Goal: Complete application form

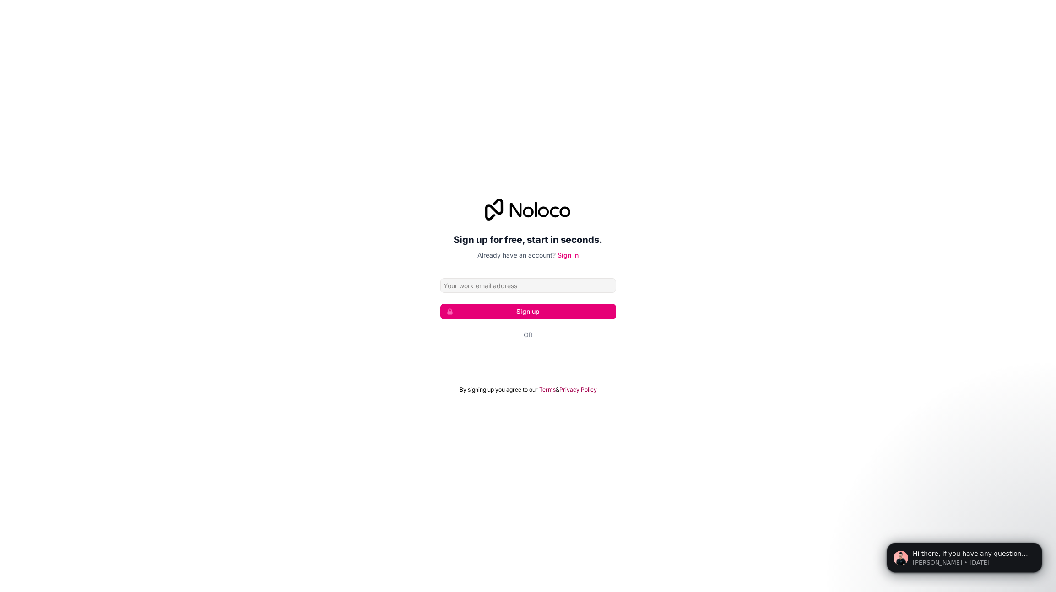
click at [529, 288] on input "Email address" at bounding box center [528, 285] width 176 height 15
type input "[EMAIL_ADDRESS][DOMAIN_NAME]"
click at [530, 311] on button "Sign up" at bounding box center [528, 312] width 176 height 16
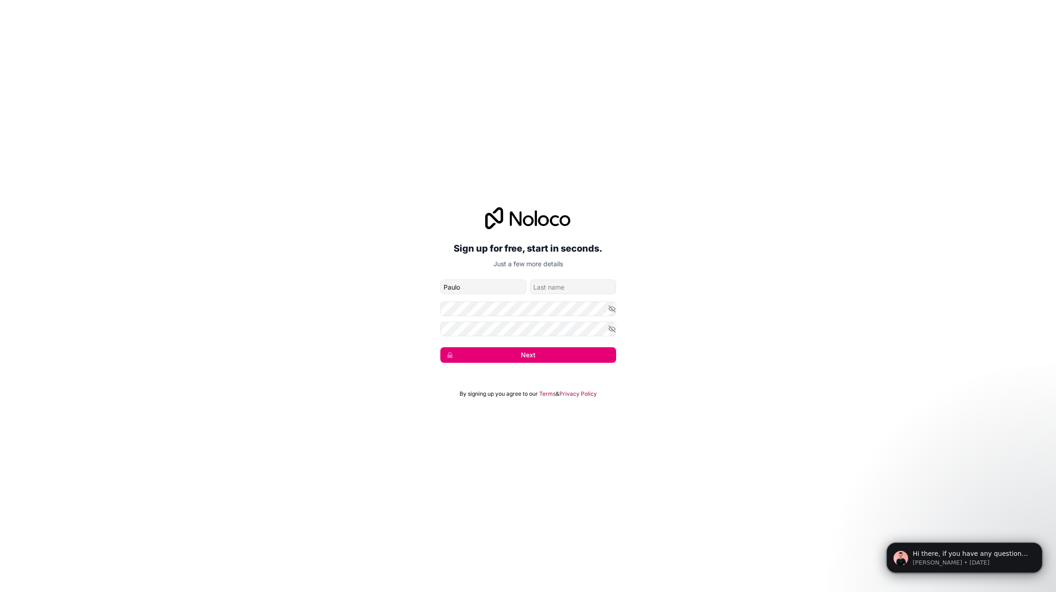
type input "Paulo"
click at [565, 288] on input "family-name" at bounding box center [573, 287] width 86 height 15
type input "Chalaca"
click at [501, 320] on form "[EMAIL_ADDRESS][DOMAIN_NAME] [PERSON_NAME] Next" at bounding box center [528, 321] width 176 height 83
click at [615, 309] on icon "button" at bounding box center [612, 309] width 8 height 8
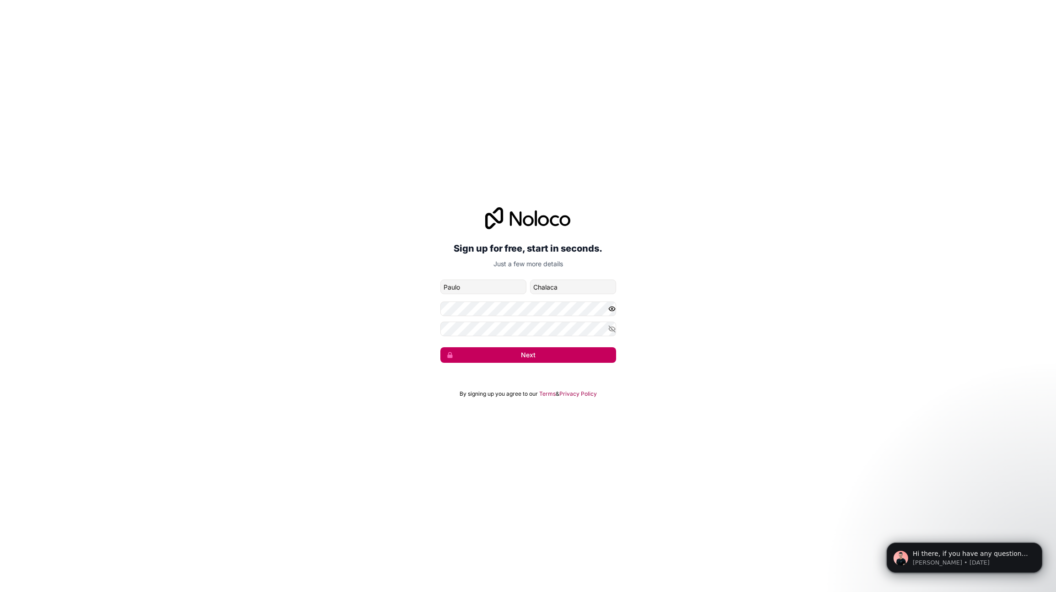
click at [547, 352] on button "Next" at bounding box center [528, 355] width 176 height 16
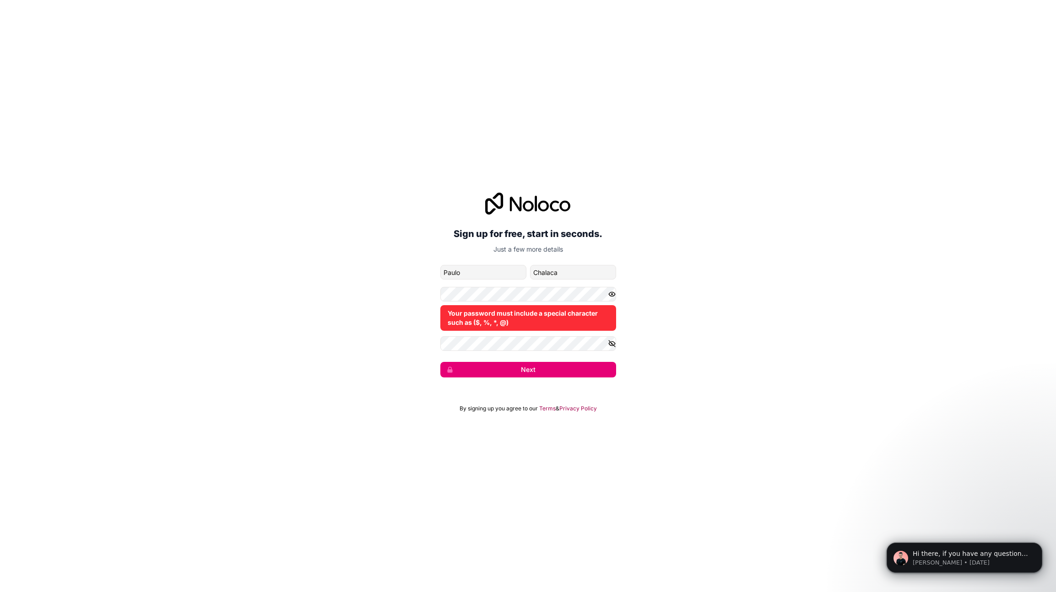
click at [612, 343] on icon "button" at bounding box center [612, 344] width 8 height 8
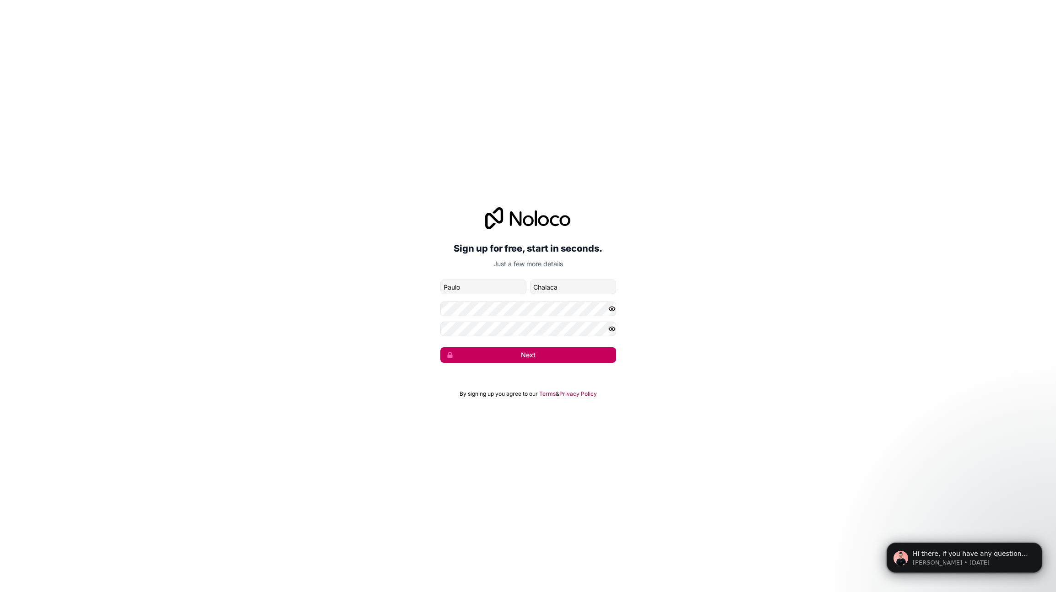
click at [520, 356] on button "Next" at bounding box center [528, 355] width 176 height 16
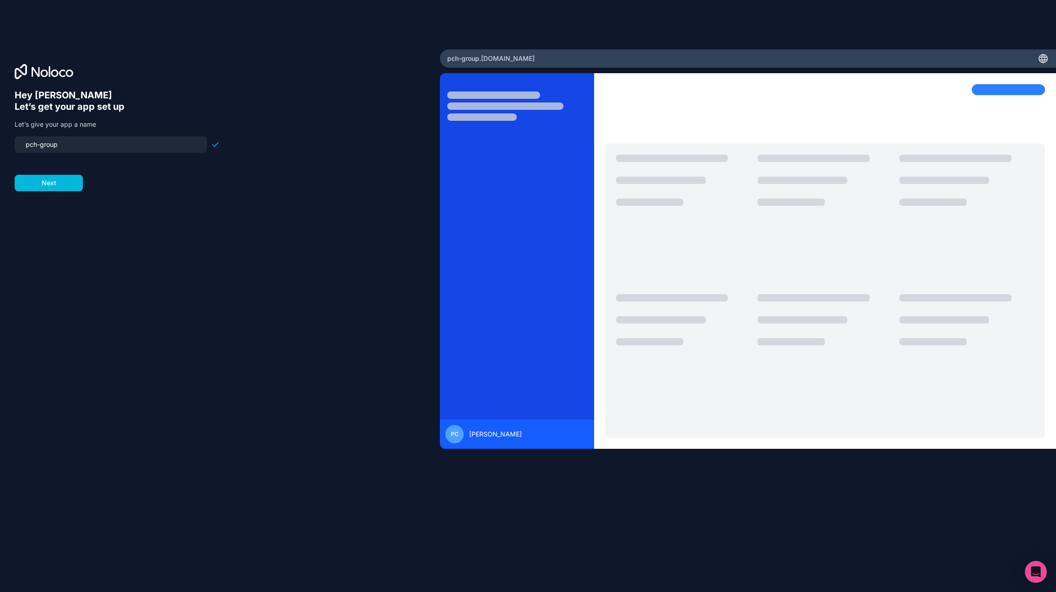
click at [77, 144] on input "pch-group" at bounding box center [110, 144] width 181 height 13
click at [77, 141] on input "pch-group" at bounding box center [110, 144] width 181 height 13
click at [78, 144] on input "pch-group" at bounding box center [110, 144] width 181 height 13
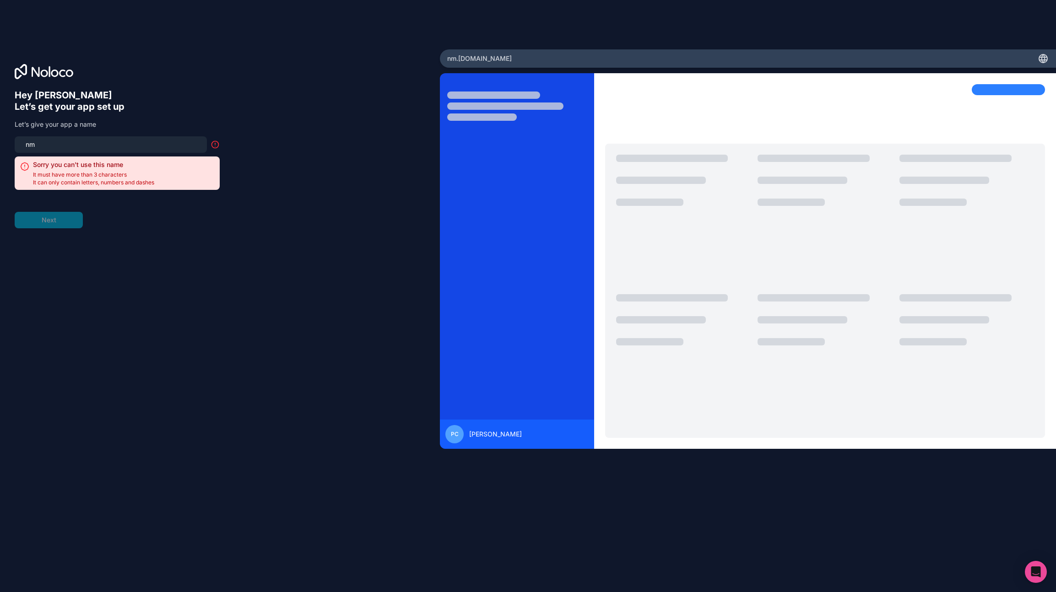
type input "n"
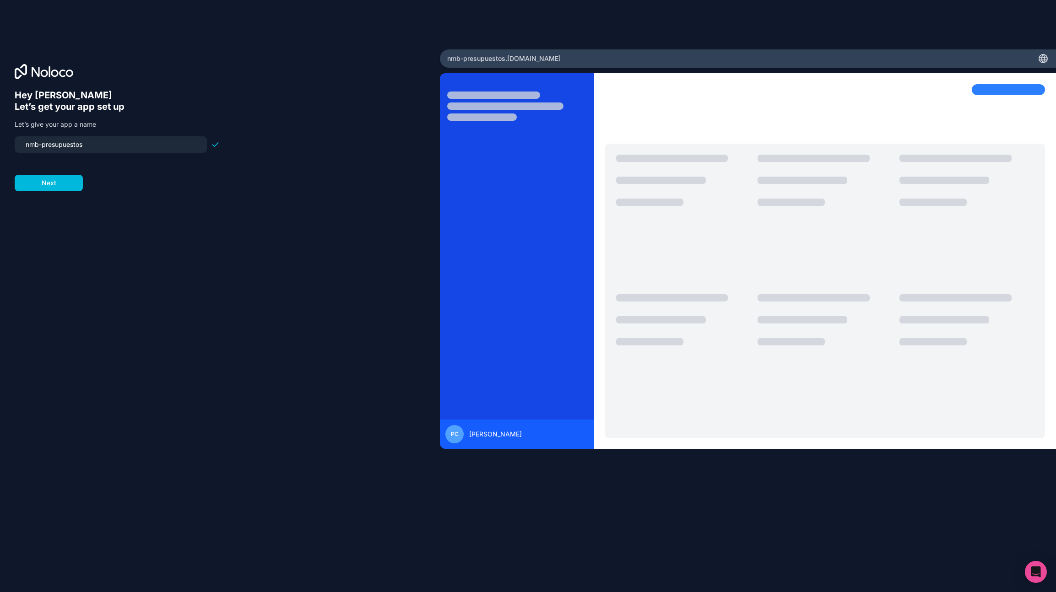
drag, startPoint x: 108, startPoint y: 147, endPoint x: 3, endPoint y: 136, distance: 106.3
click at [3, 136] on div "Hey [PERSON_NAME] 👋 Let’s get your app set up Let’s give your app a name nmb-pr…" at bounding box center [220, 295] width 440 height 493
click at [87, 152] on form "crm-pvh Next" at bounding box center [117, 163] width 205 height 55
click at [88, 150] on input "crm-pvh" at bounding box center [110, 144] width 181 height 13
type input "crm-pch"
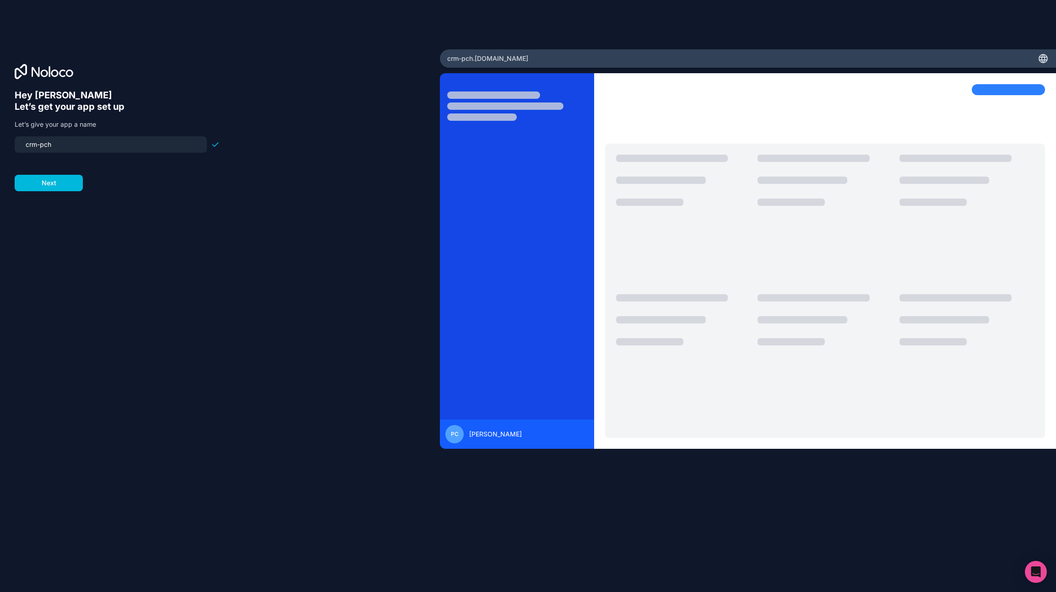
click at [56, 172] on form "crm-pch Next" at bounding box center [117, 163] width 205 height 55
click at [54, 181] on button "Next" at bounding box center [49, 183] width 68 height 16
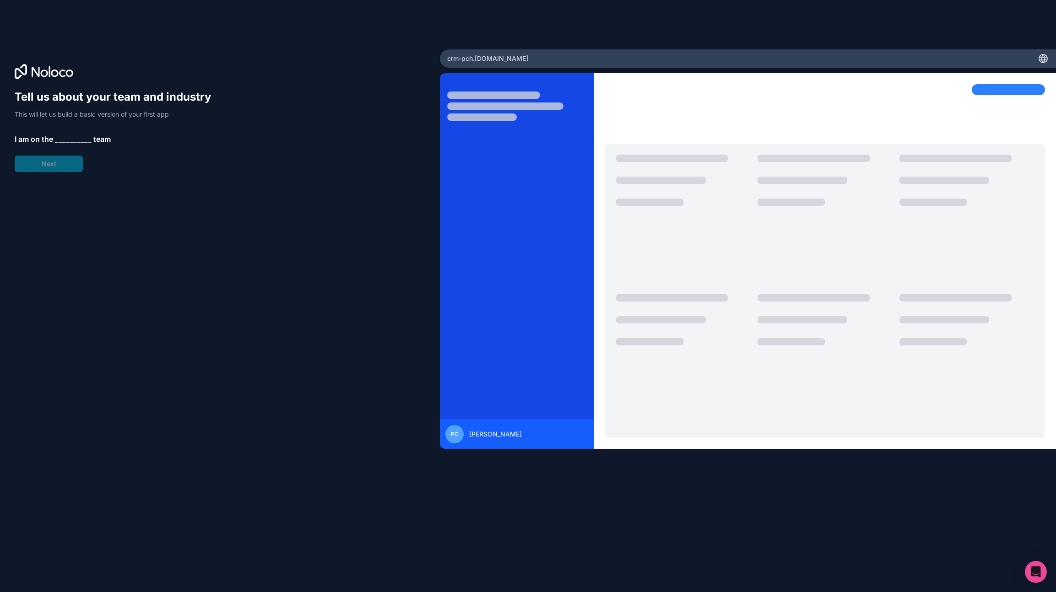
click at [67, 139] on span "__________" at bounding box center [73, 139] width 37 height 11
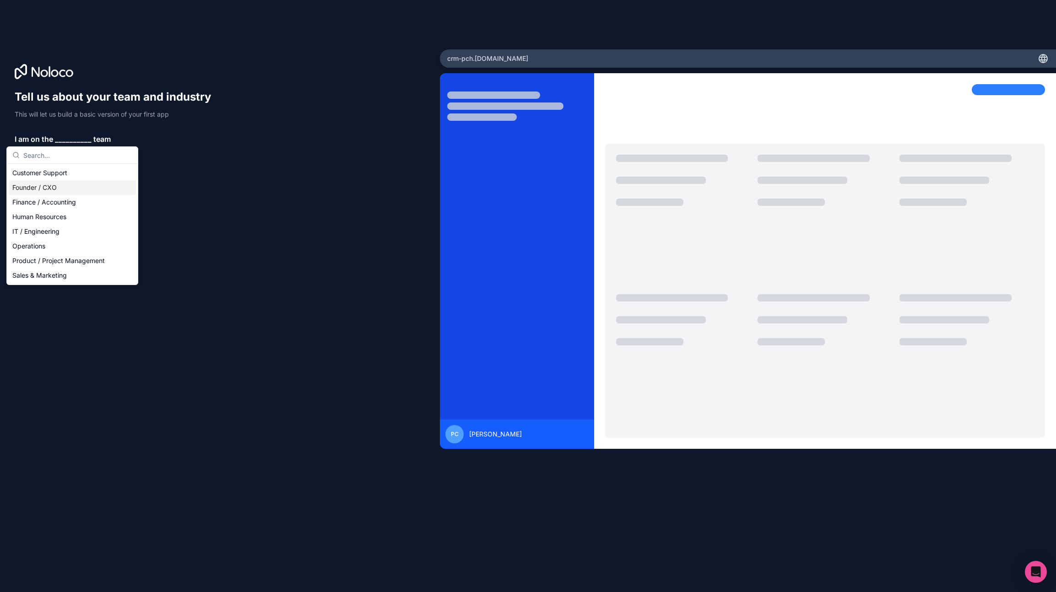
click at [65, 188] on div "Founder / CXO" at bounding box center [72, 187] width 127 height 15
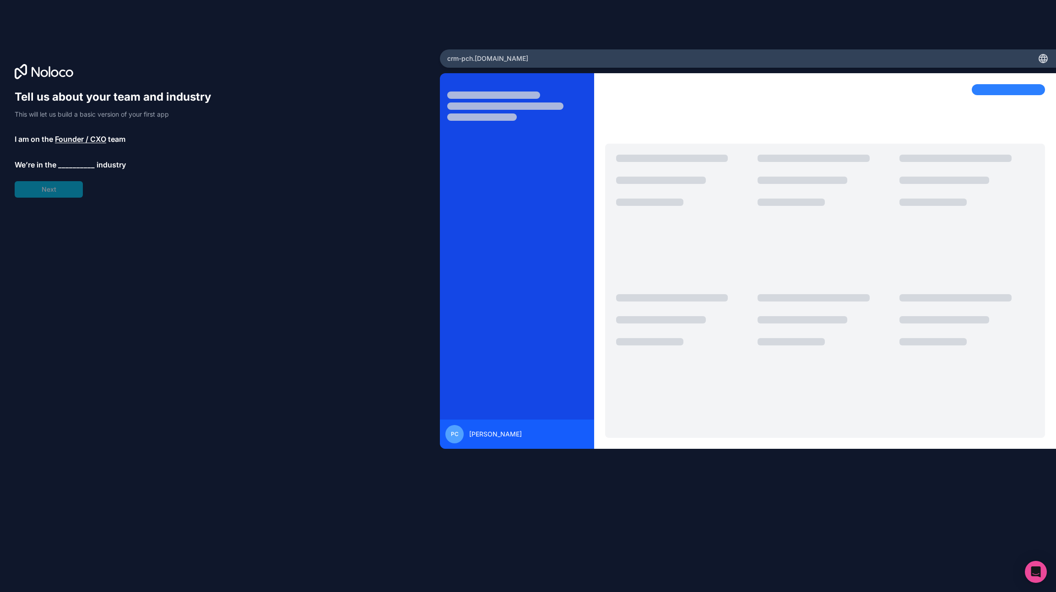
click at [68, 166] on span "__________" at bounding box center [76, 164] width 37 height 11
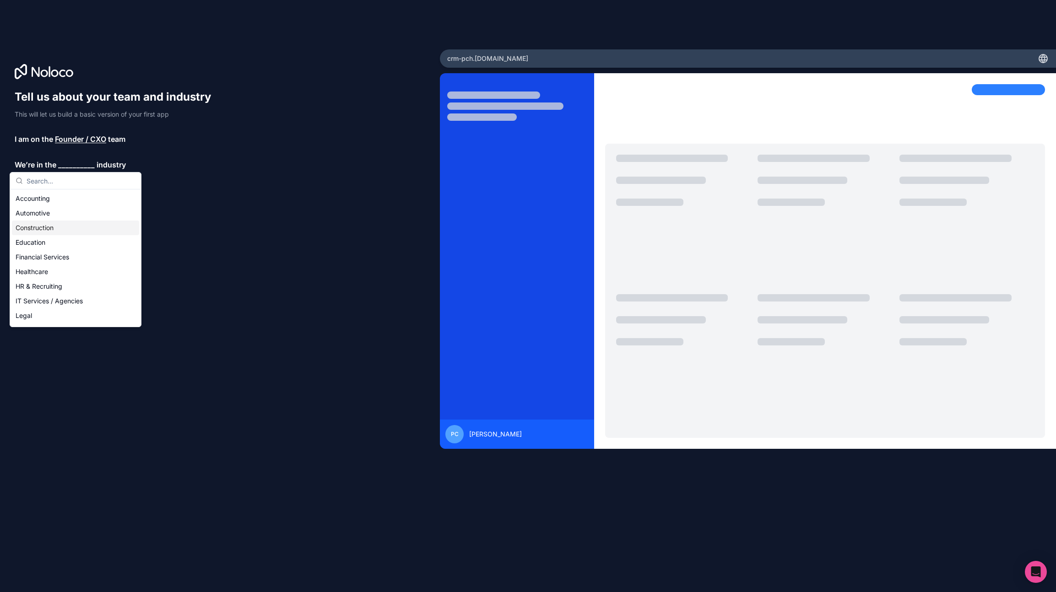
click at [58, 226] on div "Construction" at bounding box center [75, 228] width 127 height 15
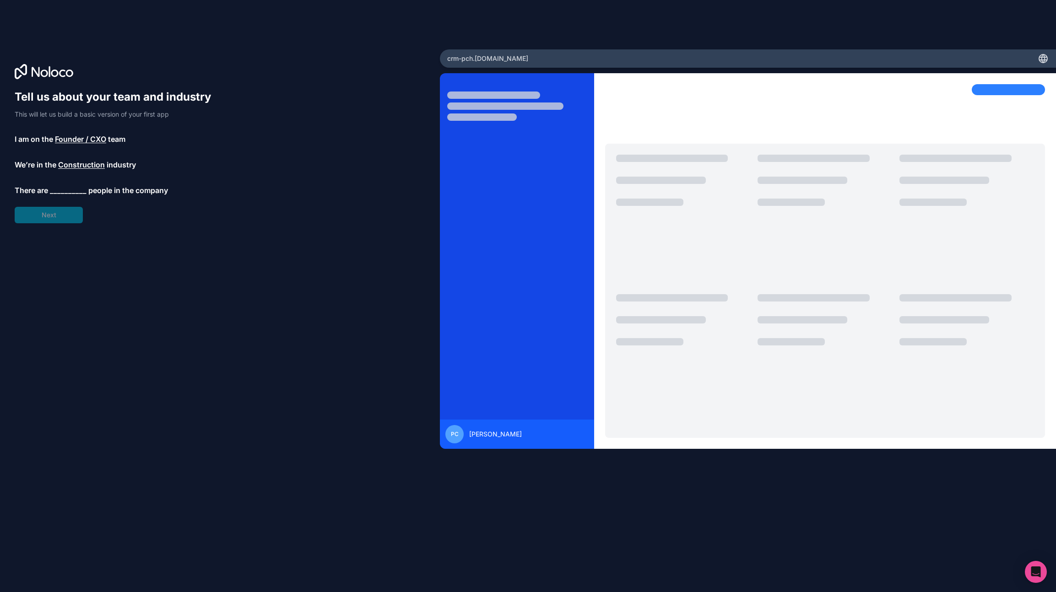
click at [62, 190] on span "__________" at bounding box center [68, 190] width 37 height 11
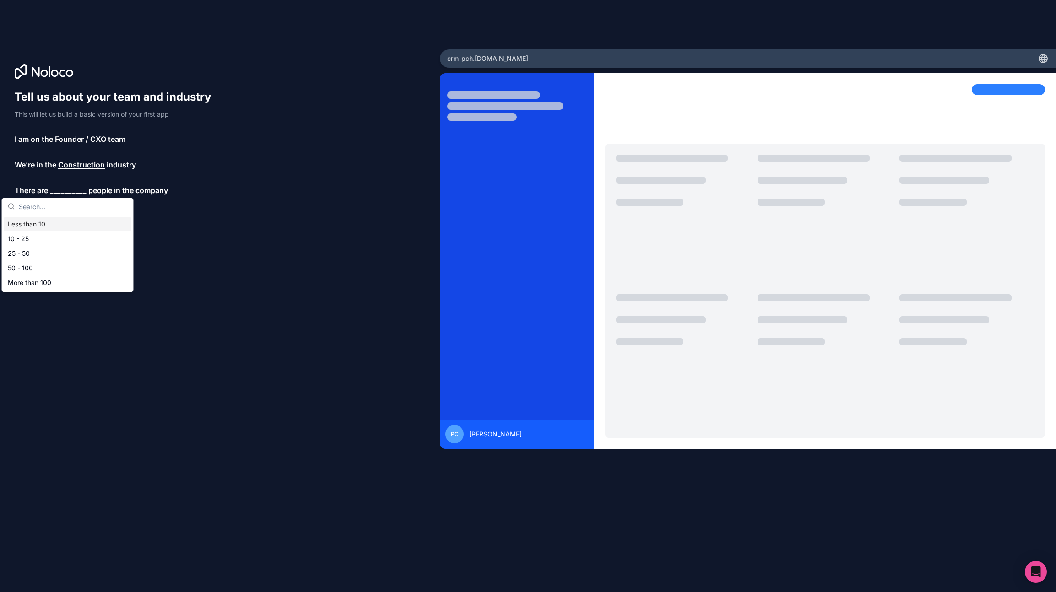
click at [61, 221] on div "Less than 10" at bounding box center [67, 224] width 127 height 15
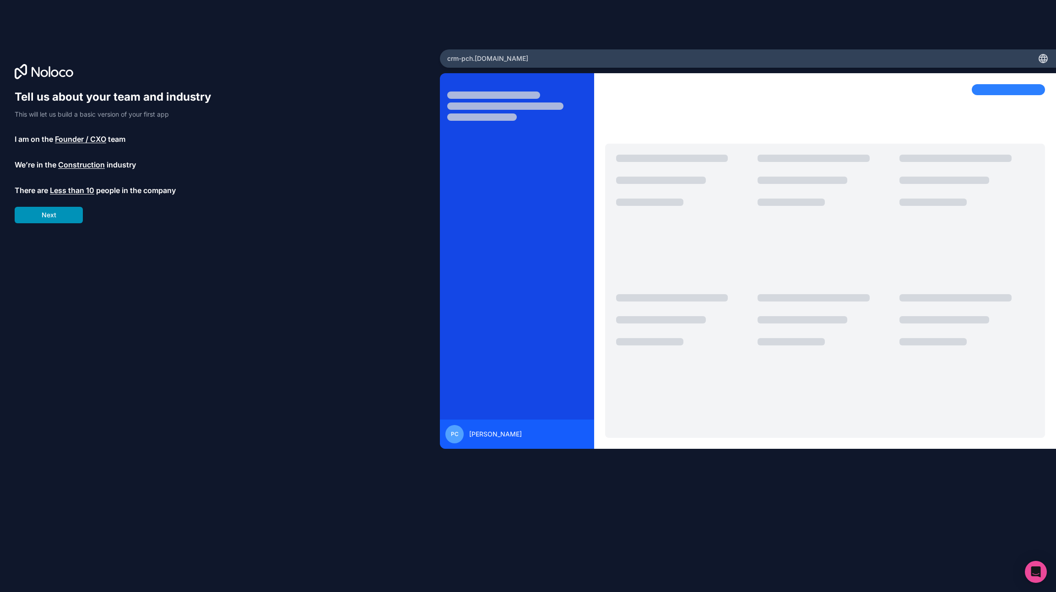
click at [61, 220] on button "Next" at bounding box center [49, 215] width 68 height 16
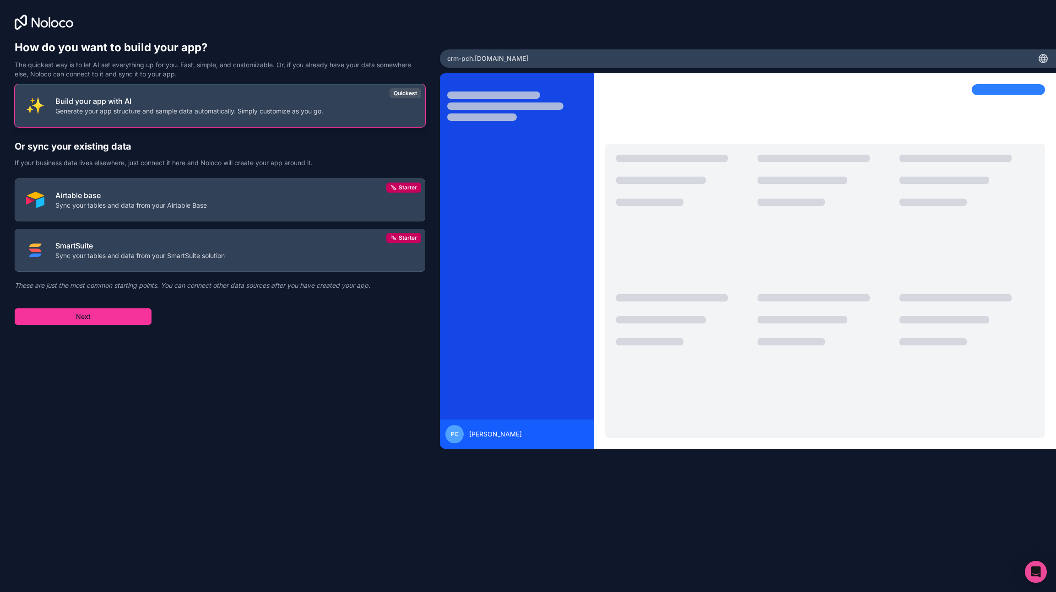
click at [142, 103] on p "Build your app with AI" at bounding box center [189, 101] width 268 height 11
click at [100, 108] on p "Generate your app structure and sample data automatically. Simply customize as …" at bounding box center [189, 111] width 268 height 9
click at [106, 317] on button "Next" at bounding box center [83, 316] width 137 height 16
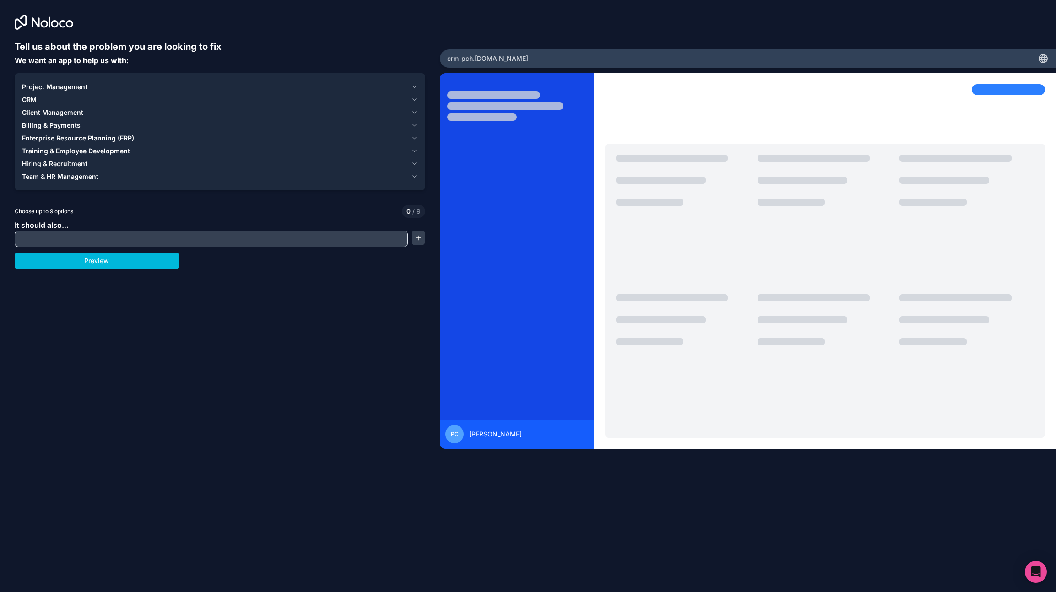
click at [413, 99] on icon "button" at bounding box center [415, 100] width 4 height 2
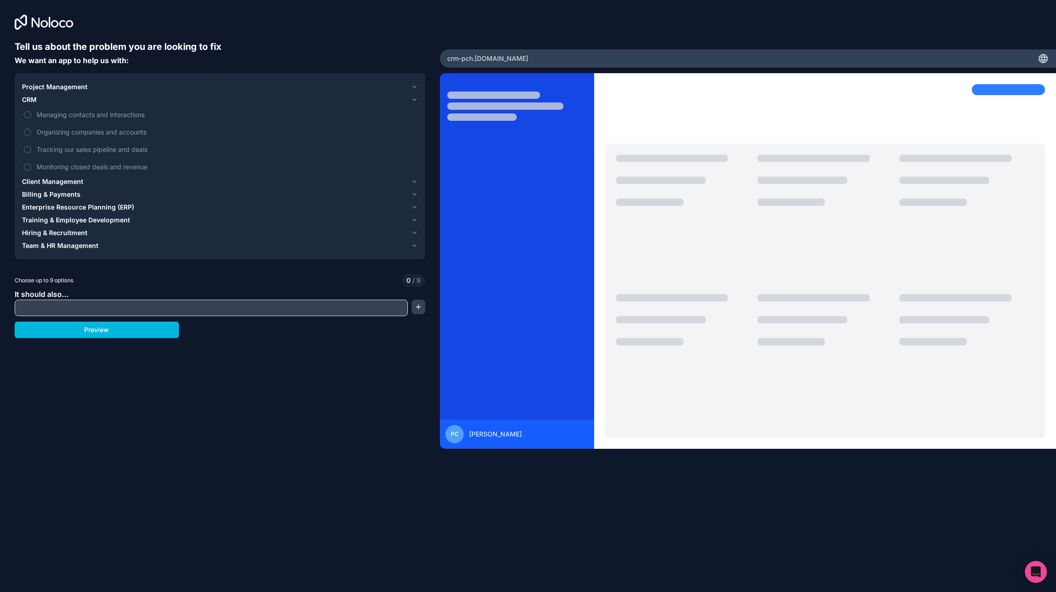
click at [29, 112] on button "Managing contacts and interactions" at bounding box center [27, 114] width 7 height 7
click at [25, 130] on button "Organizing companies and accounts" at bounding box center [27, 132] width 7 height 7
click at [28, 152] on button "Tracking our sales pipeline and deals" at bounding box center [27, 149] width 7 height 7
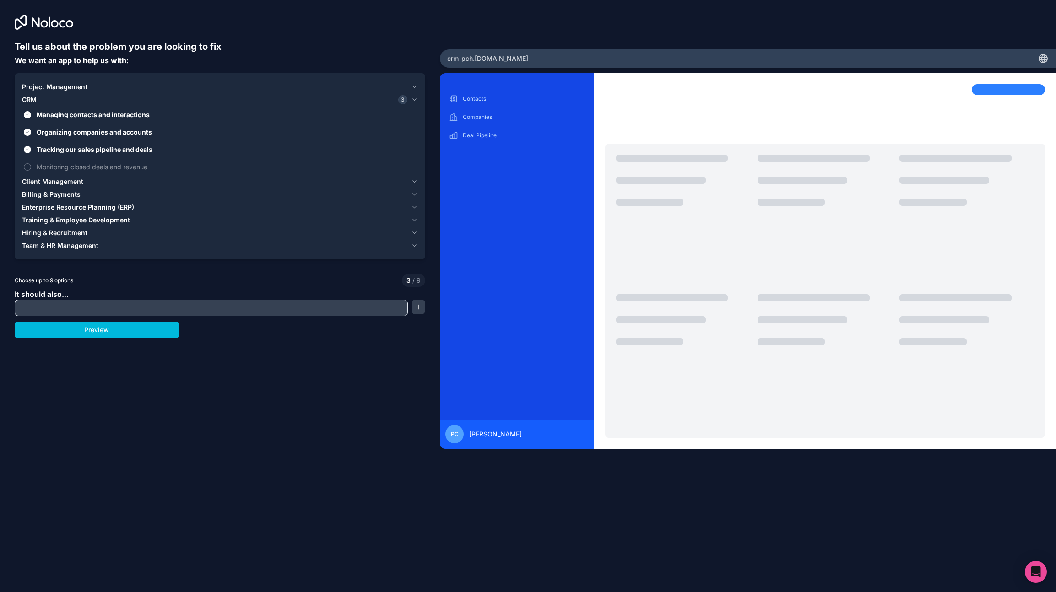
click at [29, 167] on button "Monitoring closed deals and revenue" at bounding box center [27, 166] width 7 height 7
click at [415, 87] on icon "button" at bounding box center [414, 86] width 7 height 7
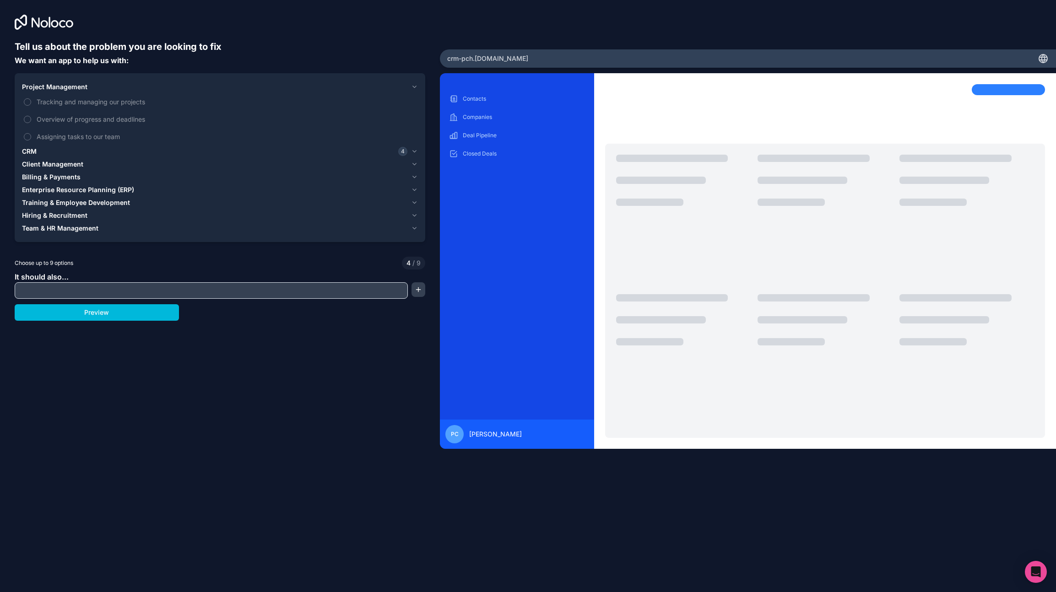
click at [32, 103] on label "Tracking and managing our projects" at bounding box center [220, 101] width 396 height 17
click at [31, 103] on button "Tracking and managing our projects" at bounding box center [27, 101] width 7 height 7
click at [29, 119] on button "Overview of progress and deadlines" at bounding box center [27, 119] width 7 height 7
click at [27, 138] on button "Assigning tasks to our team" at bounding box center [27, 136] width 7 height 7
click at [415, 165] on icon "button" at bounding box center [414, 164] width 7 height 7
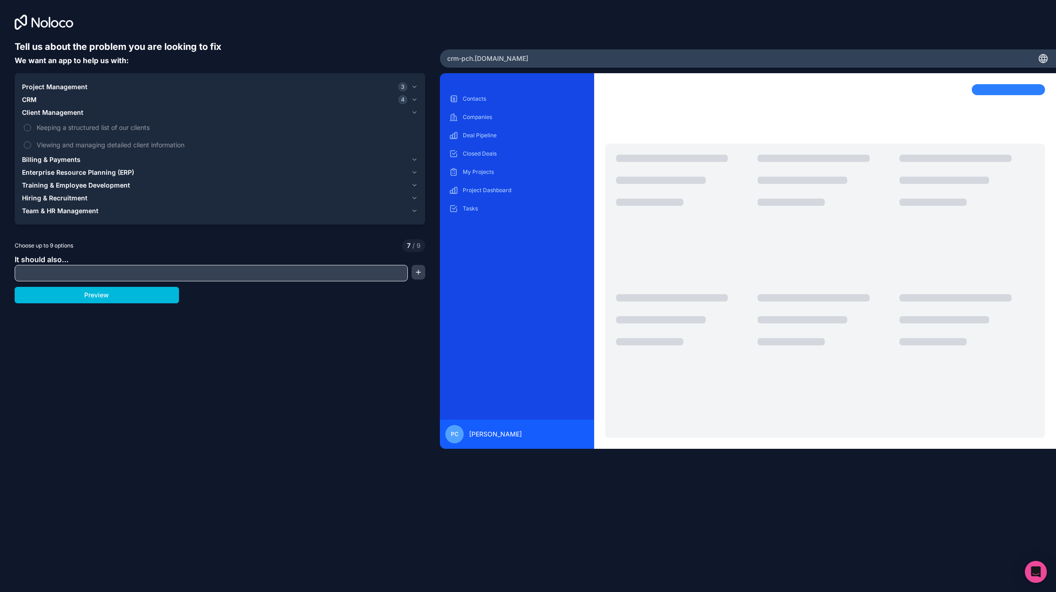
click at [72, 127] on span "Keeping a structured list of our clients" at bounding box center [226, 128] width 379 height 10
click at [31, 127] on button "Keeping a structured list of our clients" at bounding box center [27, 127] width 7 height 7
click at [67, 145] on span "Viewing and managing detailed client information" at bounding box center [226, 145] width 379 height 10
click at [31, 145] on button "Viewing and managing detailed client information" at bounding box center [27, 144] width 7 height 7
click at [61, 158] on span "Billing & Payments" at bounding box center [51, 159] width 59 height 9
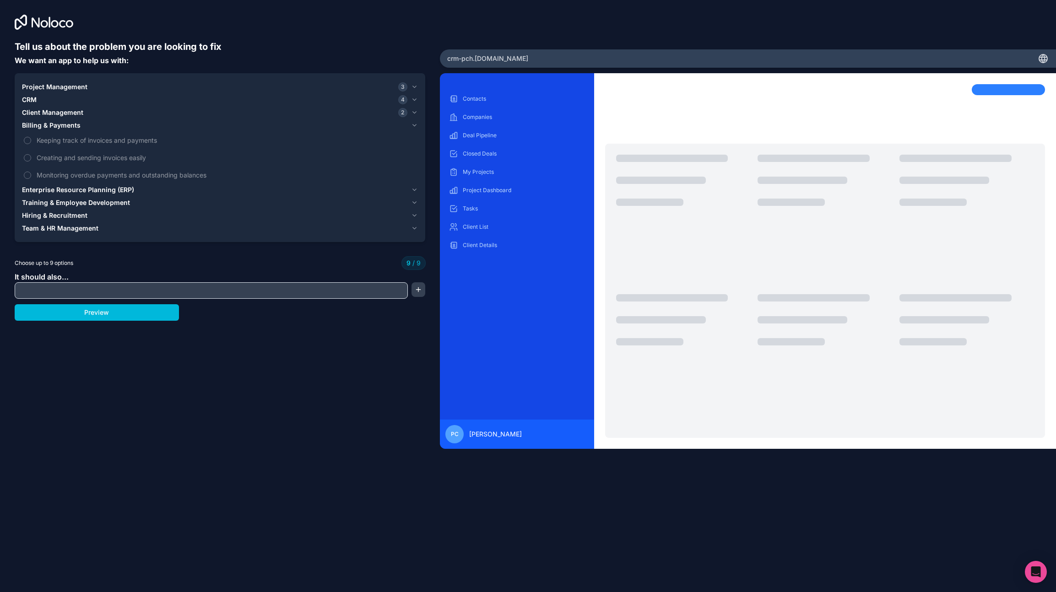
click at [38, 142] on span "Keeping track of invoices and payments" at bounding box center [226, 140] width 379 height 10
click at [29, 169] on label "Monitoring overdue payments and outstanding balances" at bounding box center [220, 175] width 396 height 17
click at [87, 189] on span "Enterprise Resource Planning (ERP)" at bounding box center [78, 189] width 112 height 9
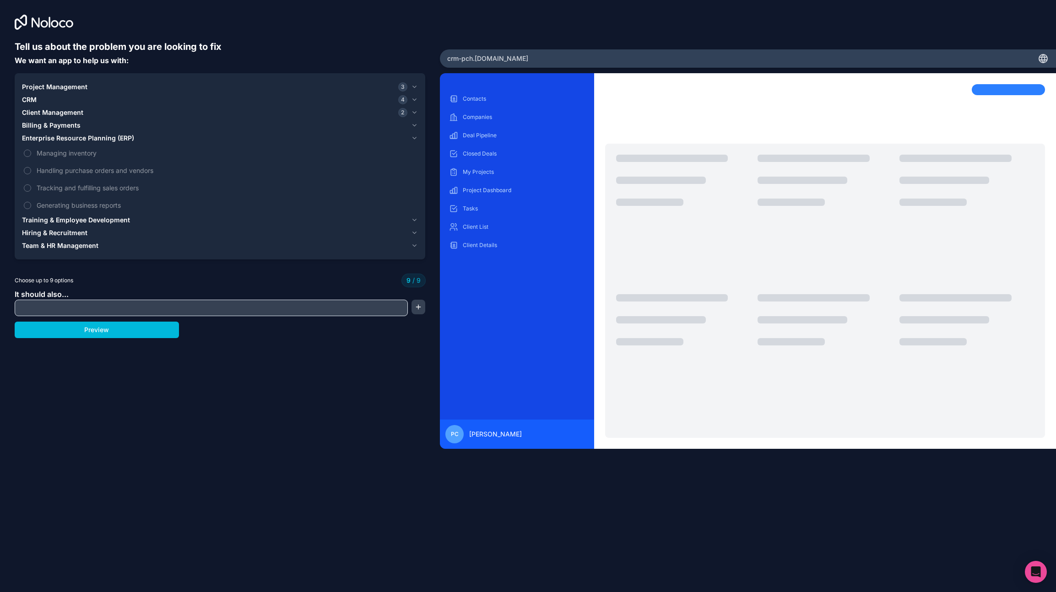
click at [48, 201] on span "Generating business reports" at bounding box center [226, 205] width 379 height 10
click at [50, 177] on label "Handling purchase orders and vendors" at bounding box center [220, 170] width 396 height 17
click at [32, 161] on label "Managing inventory" at bounding box center [220, 153] width 396 height 17
click at [103, 327] on button "Preview" at bounding box center [97, 330] width 164 height 16
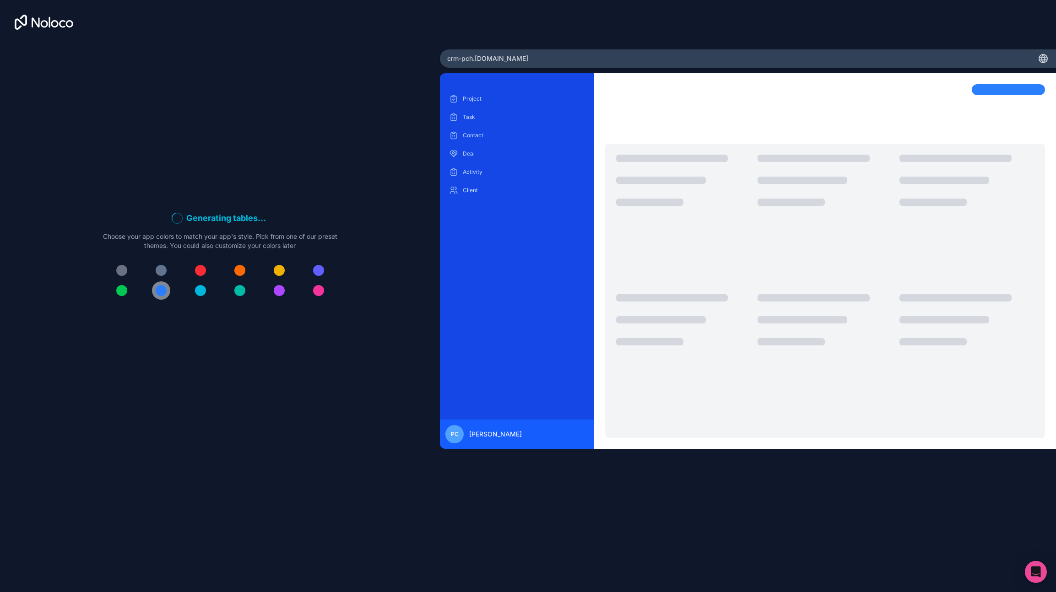
click at [162, 293] on div at bounding box center [161, 290] width 11 height 11
click at [244, 289] on div at bounding box center [239, 290] width 11 height 11
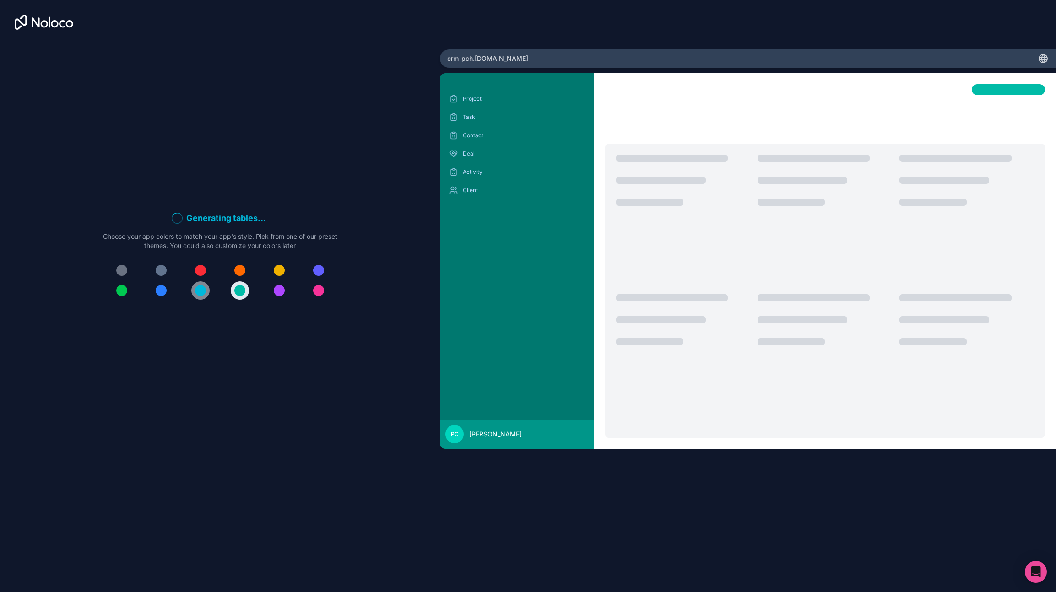
click at [194, 294] on button at bounding box center [200, 290] width 18 height 18
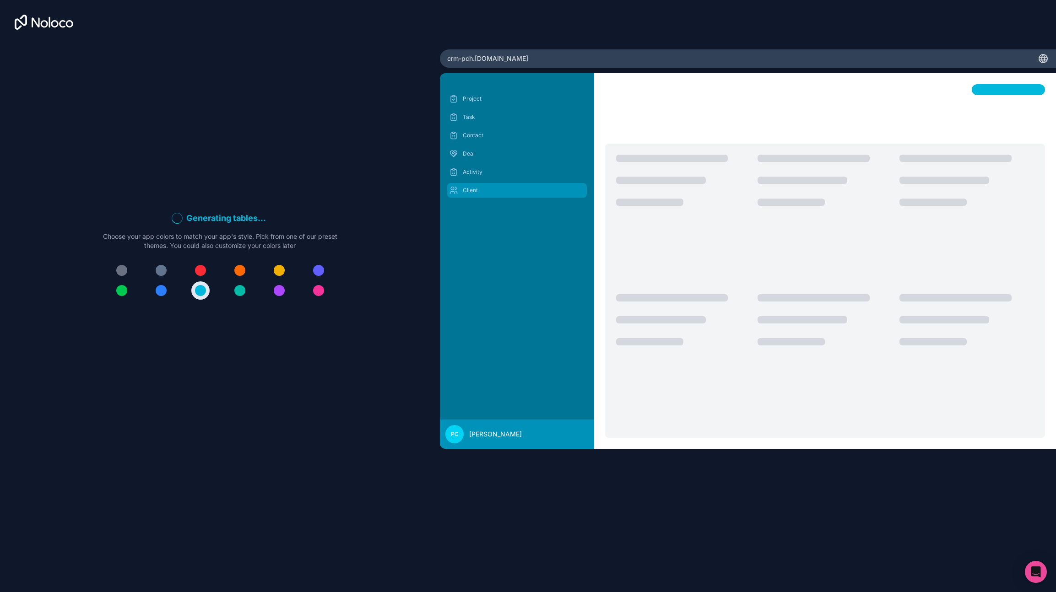
click at [503, 186] on div "Client" at bounding box center [516, 190] width 139 height 15
click at [493, 170] on p "Activity" at bounding box center [524, 171] width 122 height 7
click at [475, 142] on div "Contact" at bounding box center [516, 135] width 139 height 15
click at [477, 84] on div "Project Task Contact Deal Activity Client" at bounding box center [517, 266] width 154 height 365
